Goal: Task Accomplishment & Management: Use online tool/utility

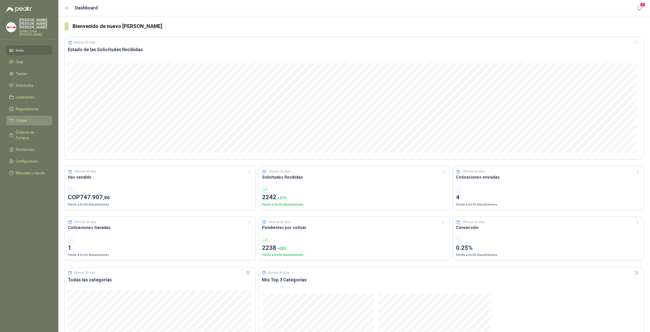
click at [28, 118] on li "Cotizar" at bounding box center [29, 121] width 40 height 6
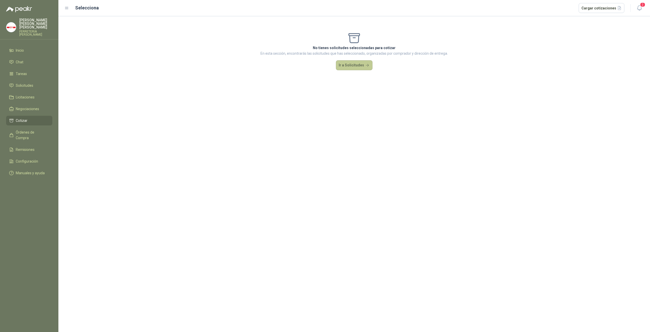
click at [350, 66] on button "Ir a Solicitudes" at bounding box center [354, 65] width 37 height 10
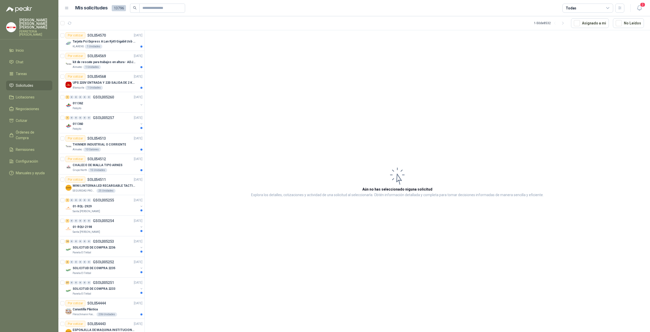
click at [316, 117] on article "Aún no has seleccionado niguna solicitud Explora los detalles, cotizaciones y a…" at bounding box center [398, 181] width 506 height 303
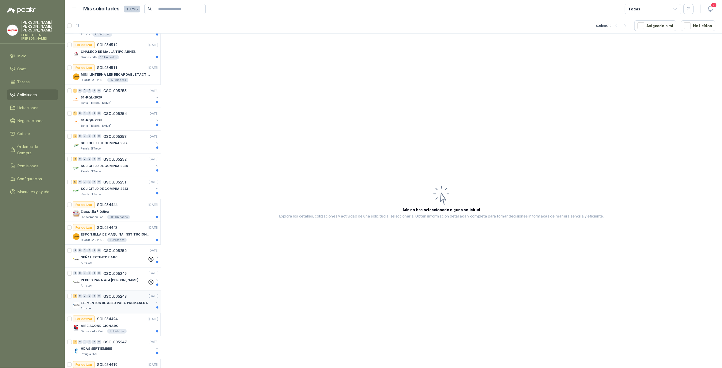
scroll to position [237, 0]
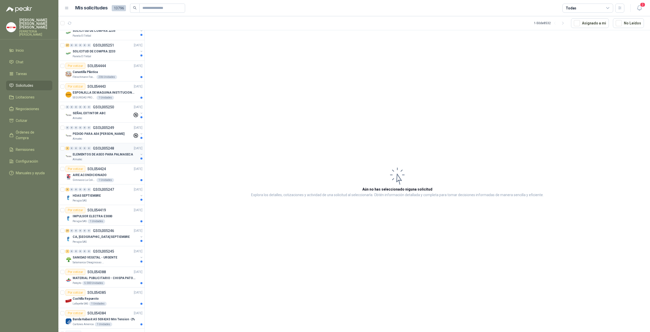
click at [104, 152] on p "ELEMENTOS DE ASEO PARA PALMASECA" at bounding box center [103, 154] width 60 height 5
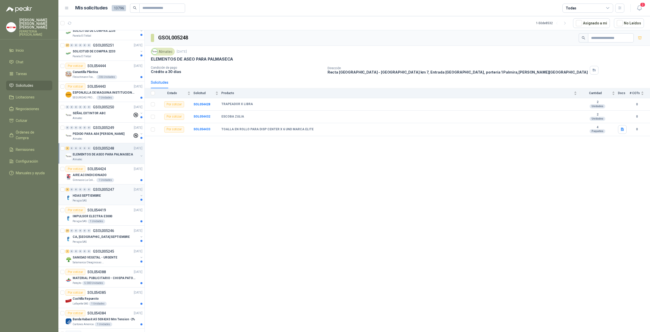
click at [97, 194] on p "HDAS SEPTIEMBRE" at bounding box center [87, 195] width 28 height 5
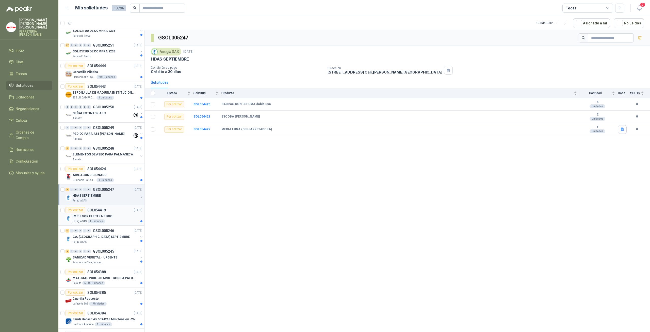
click at [103, 222] on article "Por cotizar SOL054419 01/09/25 IMPULSOR ELECTRA E3000 Perugia SAS 1 Unidades" at bounding box center [101, 215] width 86 height 21
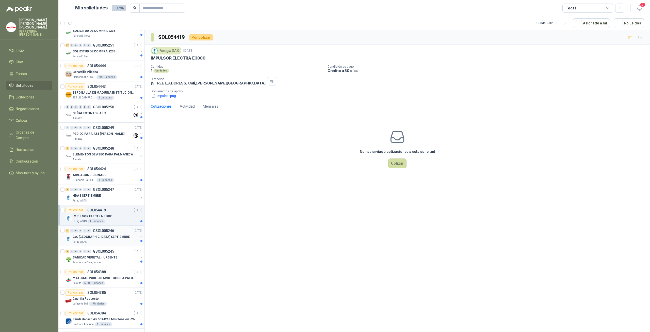
click at [106, 235] on div "CA, [GEOGRAPHIC_DATA] SEPTIEMBRE" at bounding box center [106, 236] width 66 height 6
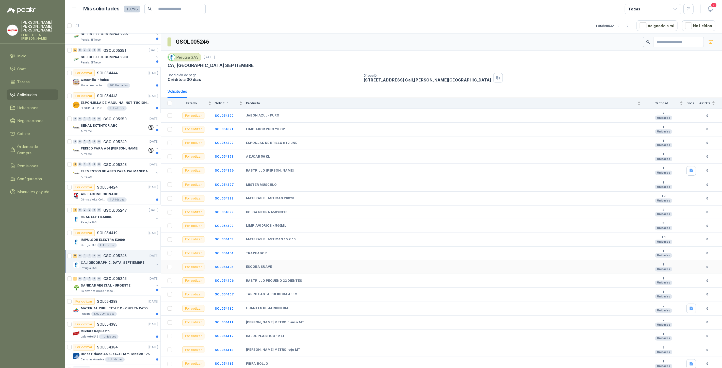
scroll to position [237, 0]
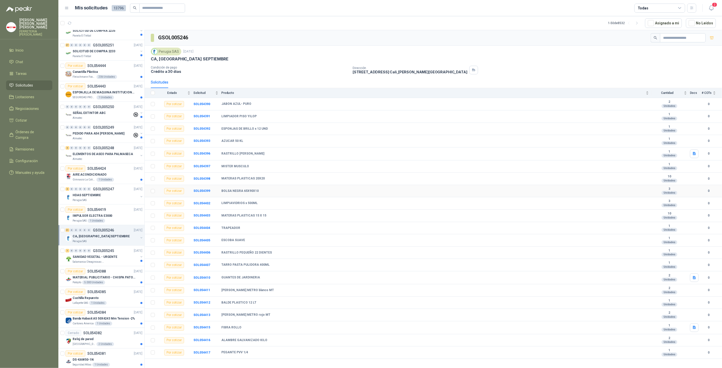
drag, startPoint x: 370, startPoint y: 186, endPoint x: 364, endPoint y: 191, distance: 7.8
click at [370, 186] on td "BOLSA NEGRA 65X90X10" at bounding box center [437, 191] width 431 height 12
drag, startPoint x: 405, startPoint y: 238, endPoint x: 374, endPoint y: 265, distance: 40.9
click at [405, 238] on td "ESCOBA SUAVE" at bounding box center [437, 240] width 431 height 12
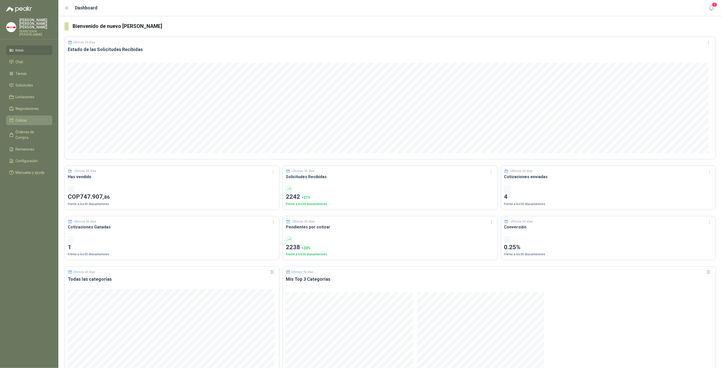
click at [38, 119] on li "Cotizar" at bounding box center [29, 121] width 40 height 6
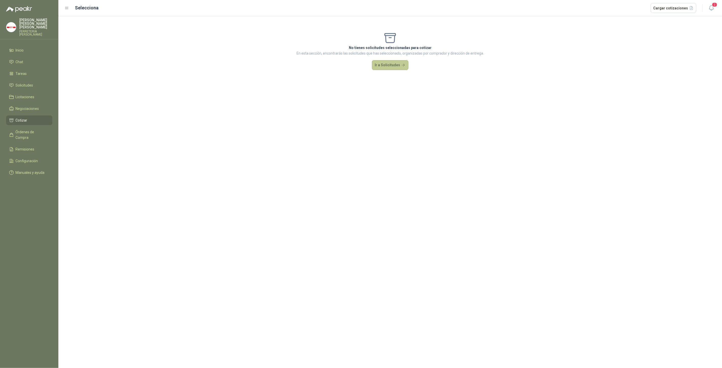
click at [386, 60] on button "Ir a Solicitudes" at bounding box center [390, 65] width 37 height 10
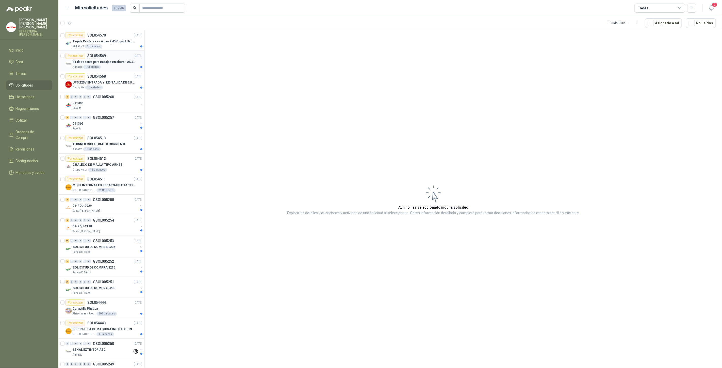
click at [100, 62] on p "kit de rescate para trabajos en altura - ADJUNTAR FICHA TECNICA" at bounding box center [104, 62] width 63 height 5
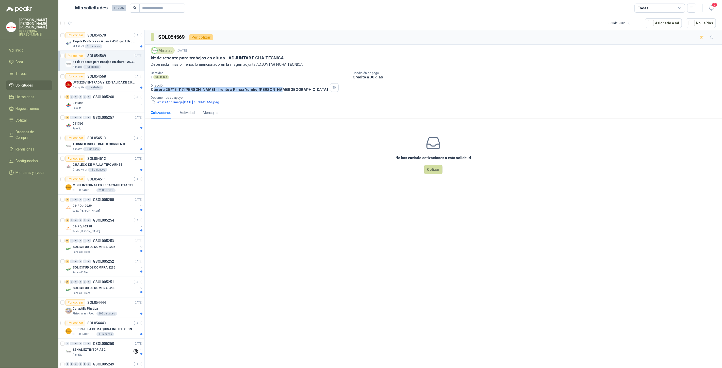
drag, startPoint x: 153, startPoint y: 88, endPoint x: 267, endPoint y: 90, distance: 114.1
click at [267, 90] on p "Carrera 25 #13-117 [PERSON_NAME] - frente a Rimax Yumbo , [PERSON_NAME][GEOGRAP…" at bounding box center [239, 89] width 177 height 4
click at [217, 101] on button "WhatsApp Image [DATE] 10.38.41 AM.jpeg" at bounding box center [185, 102] width 69 height 5
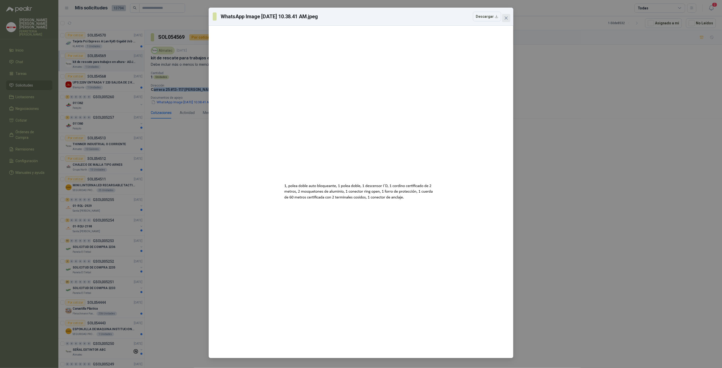
click at [506, 21] on button "Close" at bounding box center [506, 18] width 8 height 8
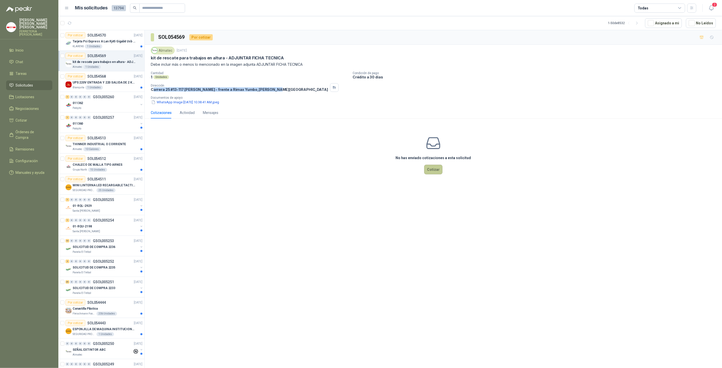
click at [432, 170] on button "Cotizar" at bounding box center [433, 170] width 18 height 10
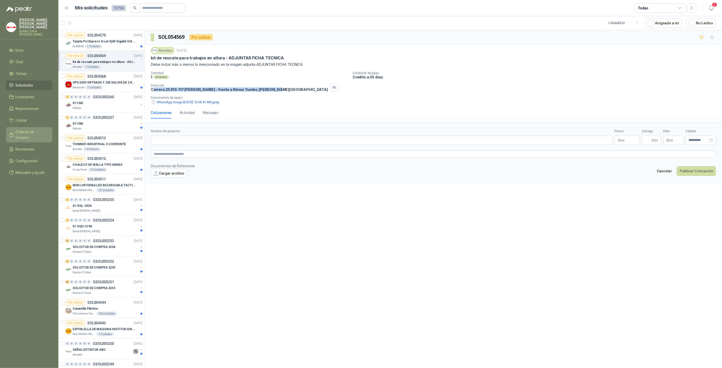
click at [40, 130] on span "Órdenes de Compra" at bounding box center [32, 134] width 32 height 11
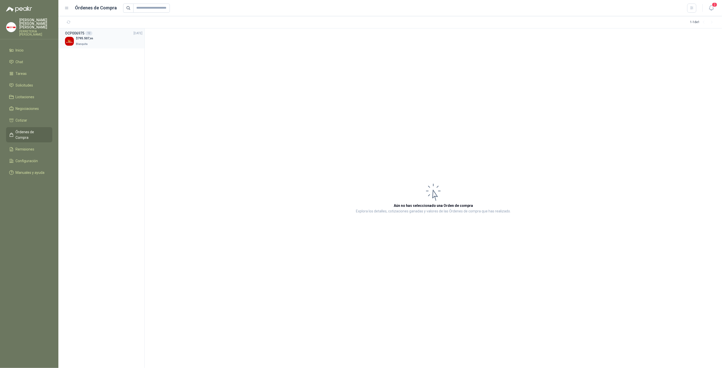
click at [87, 43] on p "Blanquita" at bounding box center [84, 44] width 17 height 6
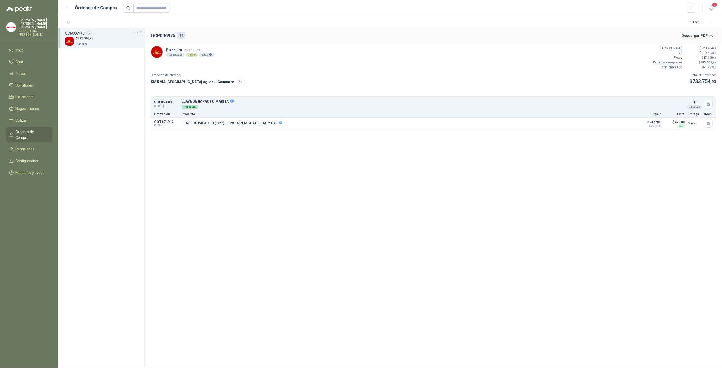
click at [104, 34] on div "OCP006975 12 [DATE]" at bounding box center [103, 33] width 77 height 6
click at [700, 36] on button "Descargar PDF" at bounding box center [698, 35] width 37 height 10
click at [26, 118] on span "Cotizar" at bounding box center [22, 121] width 12 height 6
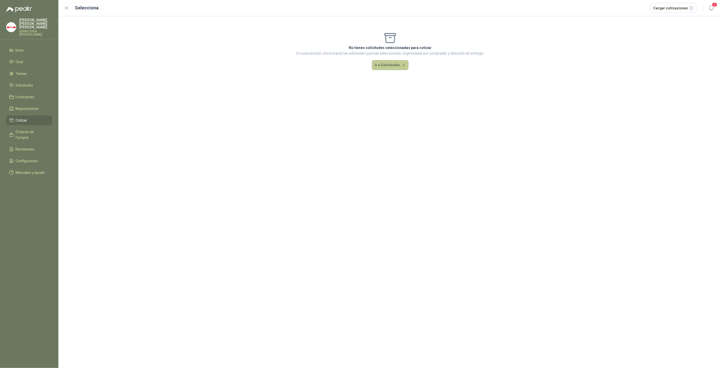
click at [384, 67] on button "Ir a Solicitudes" at bounding box center [390, 65] width 37 height 10
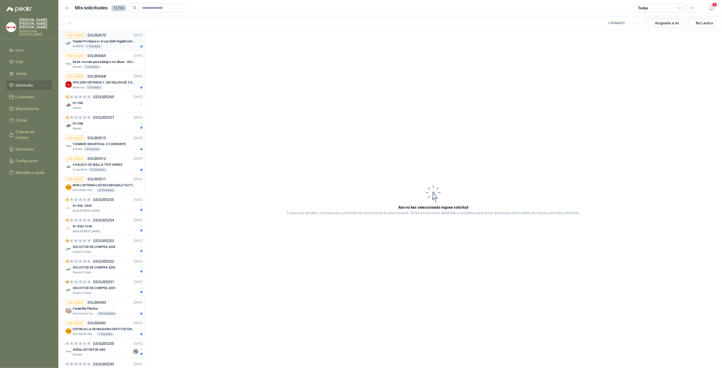
click at [106, 45] on div "KLARENS 1 Unidades" at bounding box center [108, 46] width 70 height 4
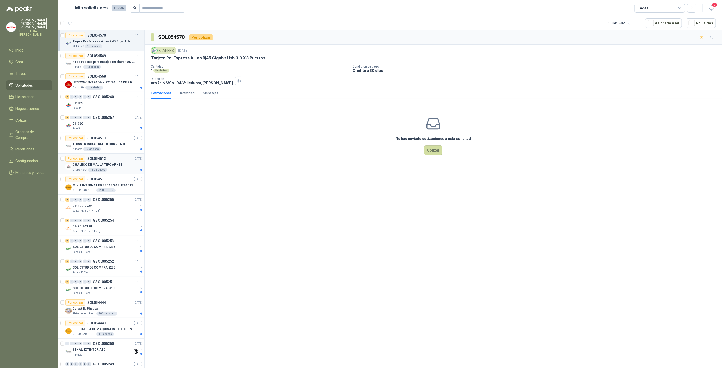
click at [79, 161] on div "Por cotizar" at bounding box center [76, 159] width 20 height 6
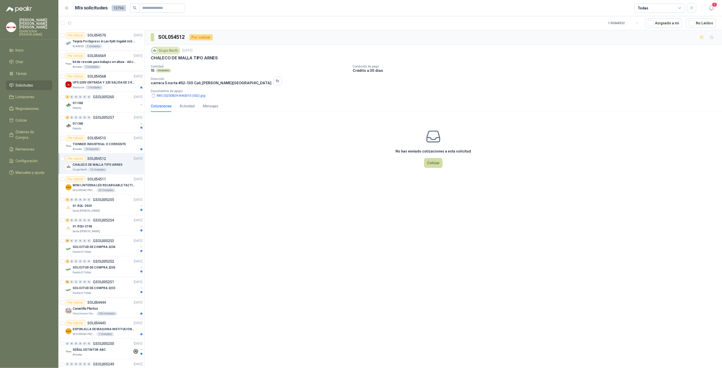
click at [188, 96] on button "IMG-20250829-WA0015 (002).jpg" at bounding box center [178, 95] width 55 height 5
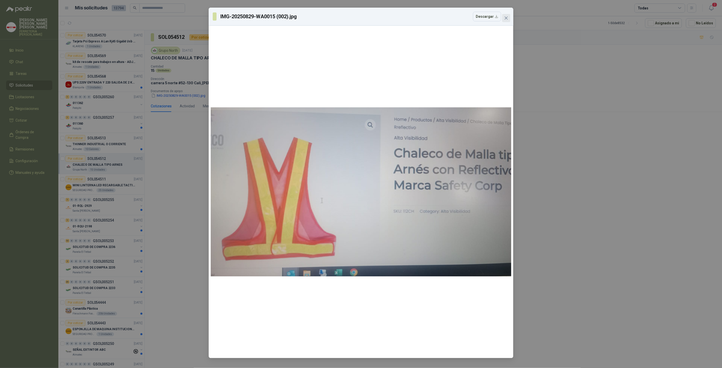
click at [507, 17] on icon "close" at bounding box center [506, 18] width 3 height 3
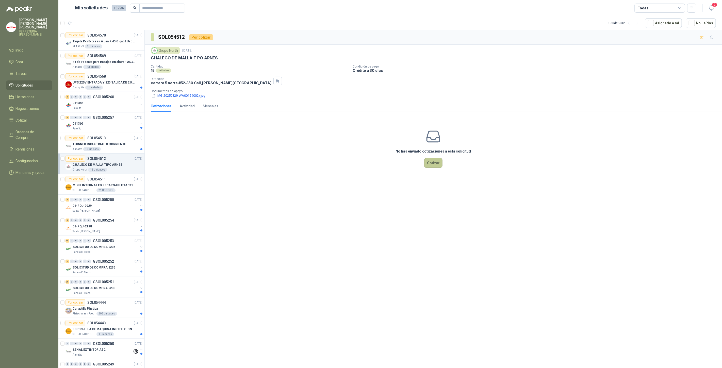
click at [436, 164] on button "Cotizar" at bounding box center [433, 163] width 18 height 10
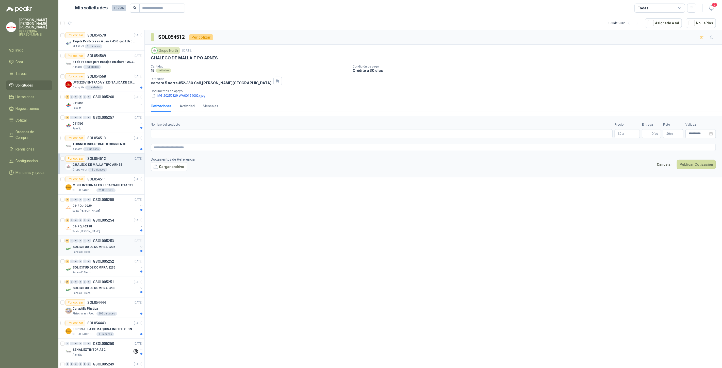
click at [106, 245] on p "SOLICITUD DE COMPRA 2236" at bounding box center [94, 247] width 43 height 5
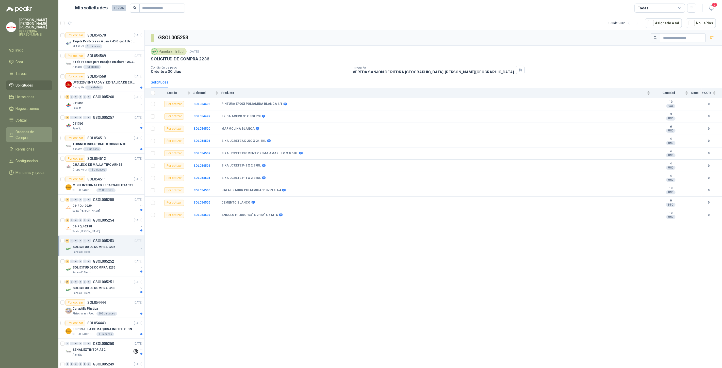
click at [25, 129] on span "Órdenes de Compra" at bounding box center [32, 134] width 32 height 11
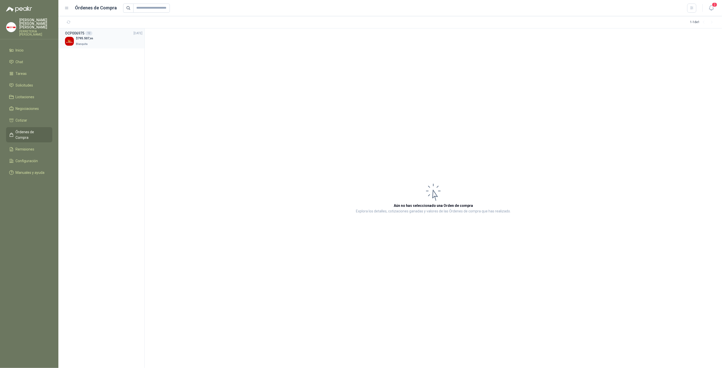
click at [81, 37] on span "795.507 ,86" at bounding box center [85, 39] width 15 height 4
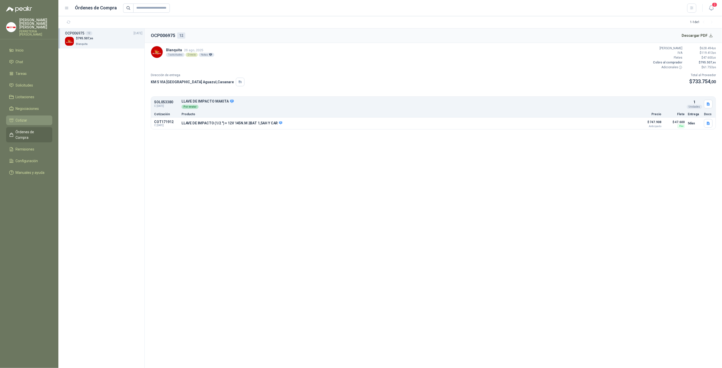
click at [26, 118] on span "Cotizar" at bounding box center [22, 121] width 12 height 6
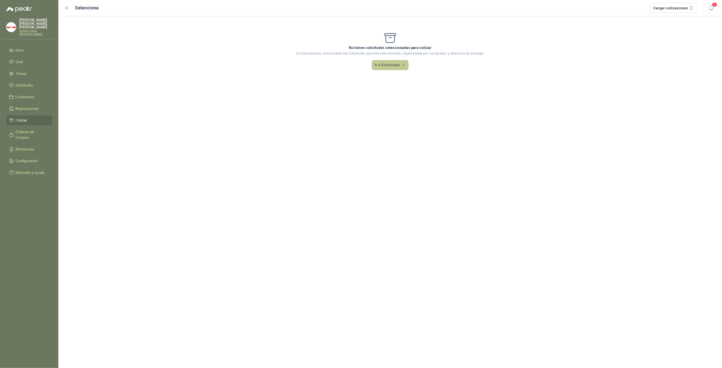
click at [379, 67] on button "Ir a Solicitudes" at bounding box center [390, 65] width 37 height 10
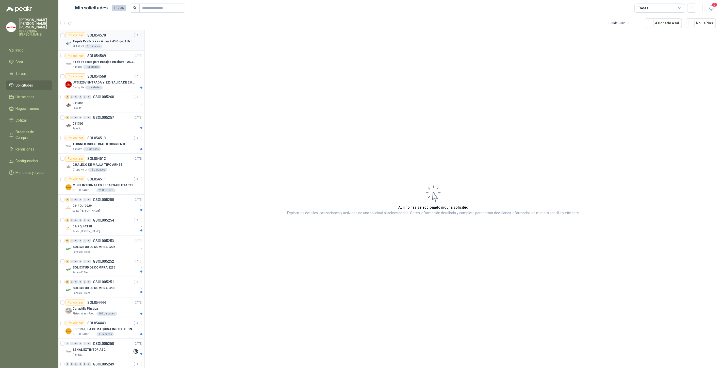
click at [110, 43] on p "Tarjeta Pci Express A Lan Rj45 Gigabit Usb 3.0 X3 Puertos" at bounding box center [104, 41] width 63 height 5
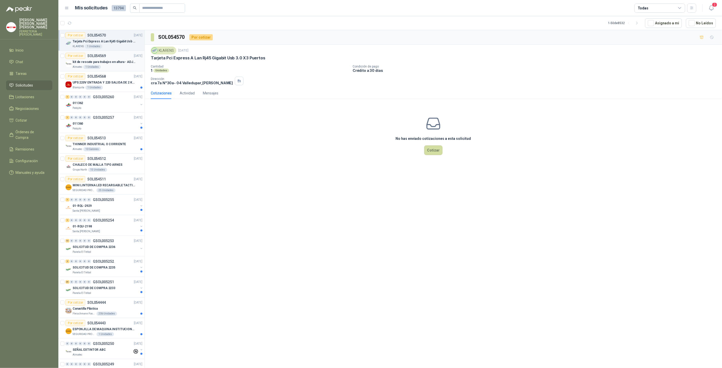
click at [116, 60] on p "kit de rescate para trabajos en altura - ADJUNTAR FICHA TECNICA" at bounding box center [104, 62] width 63 height 5
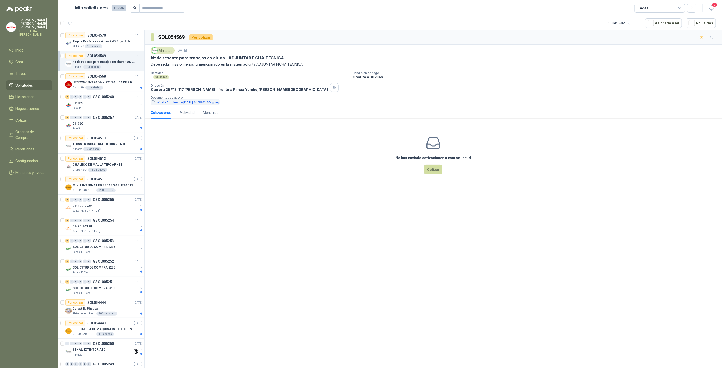
click at [199, 100] on button "WhatsApp Image [DATE] 10.38.41 AM.jpeg" at bounding box center [185, 102] width 69 height 5
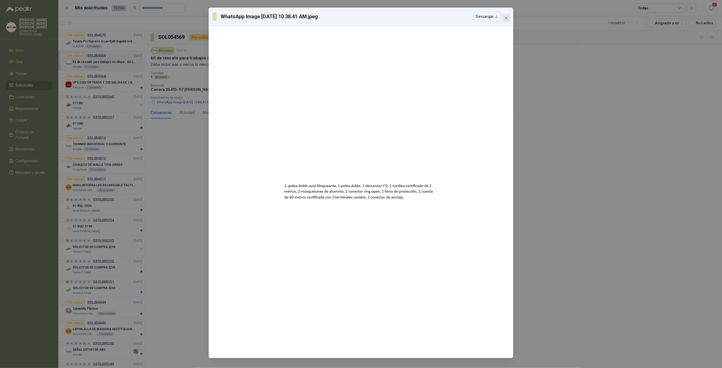
click at [506, 15] on button "Close" at bounding box center [506, 18] width 8 height 8
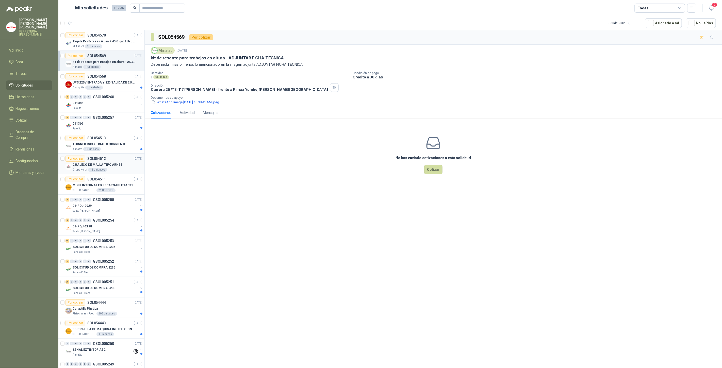
scroll to position [132, 0]
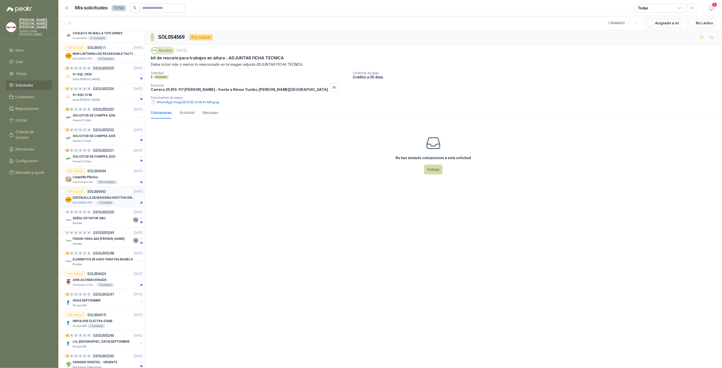
click at [115, 196] on p "ESPONJILLA DE MAQUINA INSTITUCIONAL-NEGRA X 12 UNIDADES" at bounding box center [104, 198] width 63 height 5
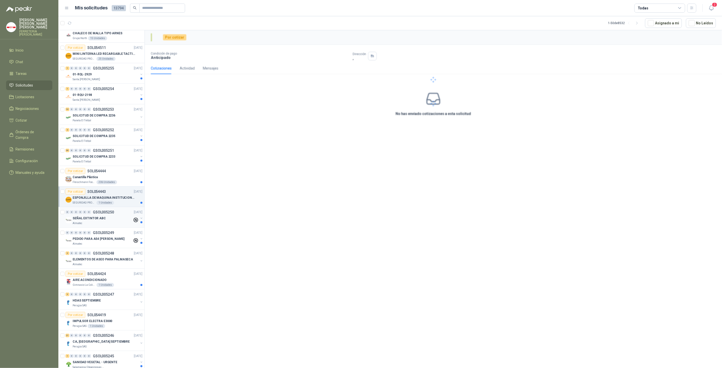
click at [118, 225] on div "0 0 0 0 0 0 GSOL005250 [DATE] SEÑAL EXTINTOR ABC Almatec" at bounding box center [101, 217] width 86 height 21
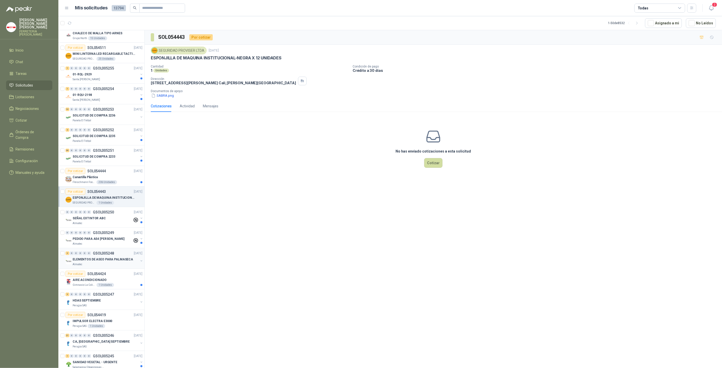
click at [106, 260] on p "ELEMENTOS DE ASEO PARA PALMASECA" at bounding box center [103, 259] width 60 height 5
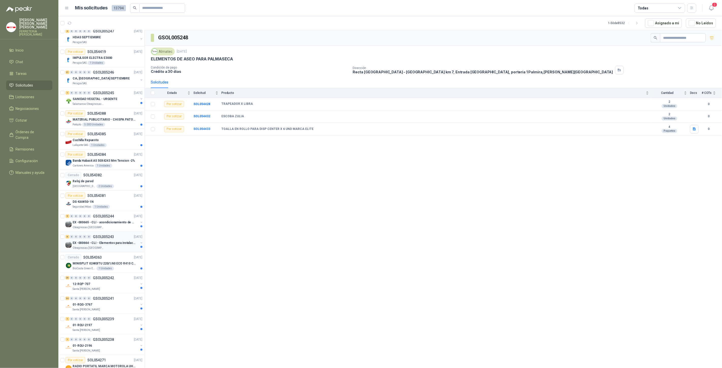
scroll to position [527, 0]
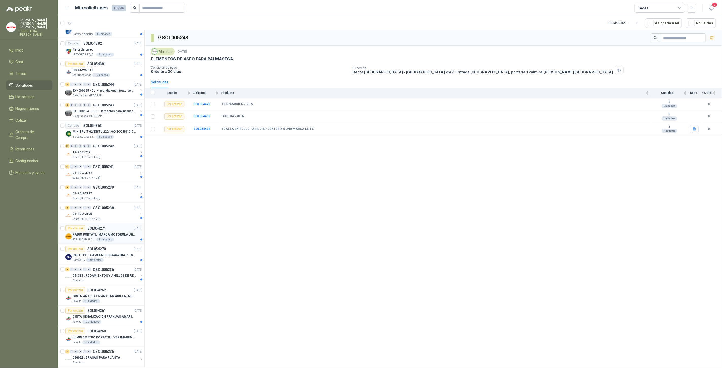
click at [109, 232] on p "RADIO PORTATIL MARCA MOTOROLA UHF SIN PANTALLA CON GPS, INCLUYE: ANTENA, BATERI…" at bounding box center [104, 234] width 63 height 5
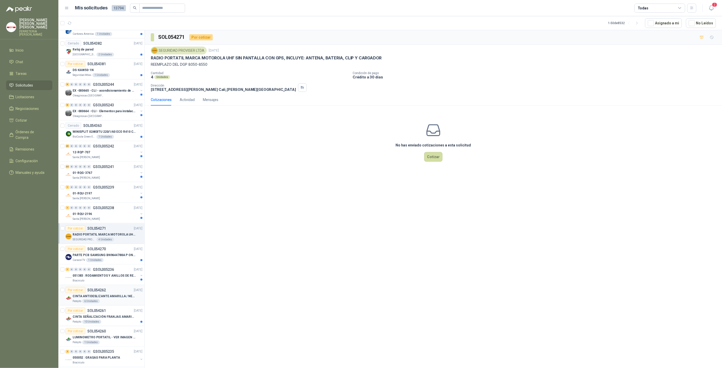
click at [107, 294] on p "CINTA ANTIDESLIZANTE AMARILLA / NEGRA" at bounding box center [104, 296] width 63 height 5
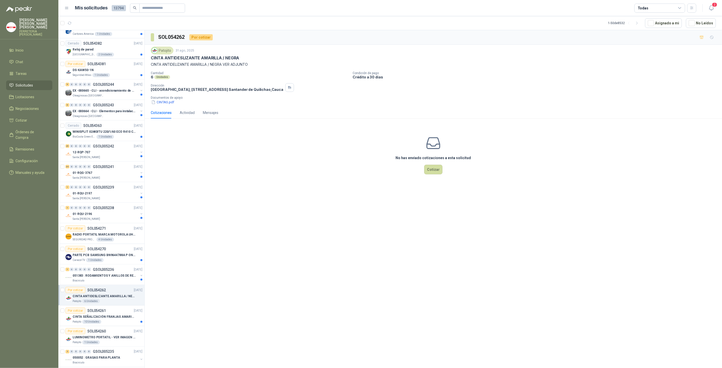
click at [189, 180] on div "No has enviado cotizaciones a esta solicitud Cotizar" at bounding box center [434, 155] width 578 height 65
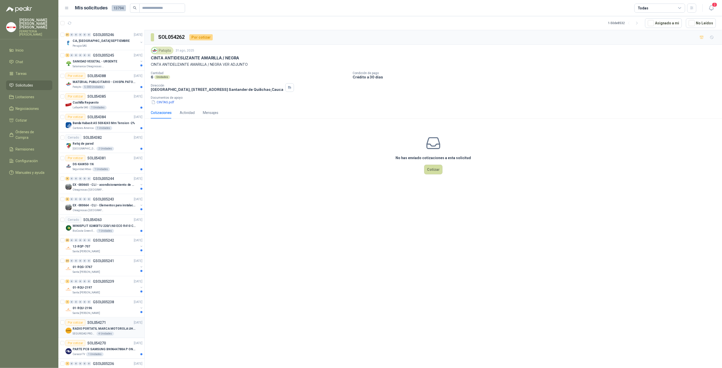
scroll to position [169, 0]
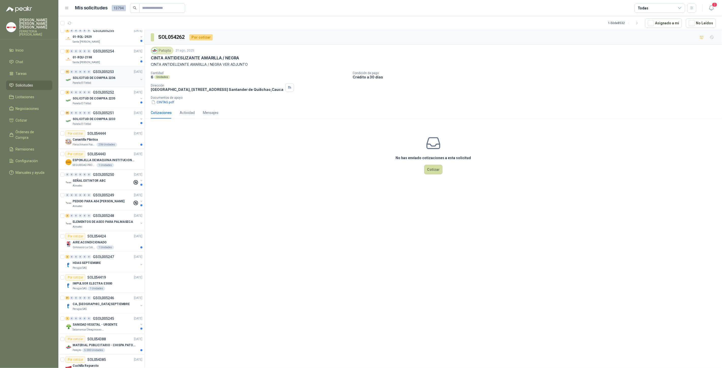
click at [109, 78] on p "SOLICITUD DE COMPRA 2236" at bounding box center [94, 78] width 43 height 5
